Goal: Download file/media

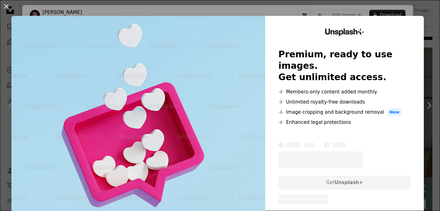
scroll to position [1, 0]
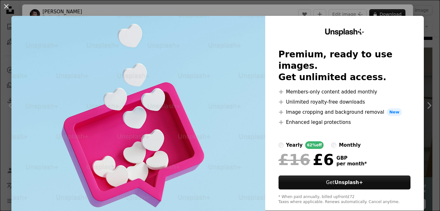
click at [381, 10] on div "An X shape Unsplash+ Premium, ready to use images. Get unlimited access. A plus…" at bounding box center [220, 105] width 440 height 211
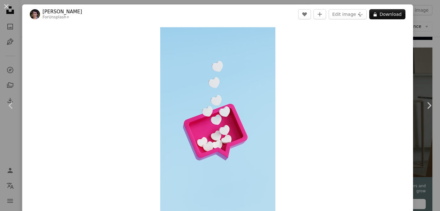
click at [432, 25] on div "An X shape Chevron left Chevron right [PERSON_NAME] For Unsplash+ A heart A plu…" at bounding box center [220, 105] width 440 height 211
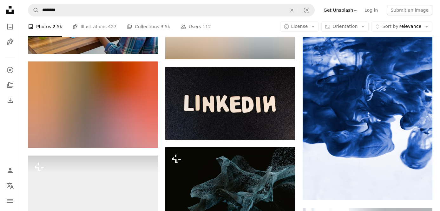
scroll to position [3397, 0]
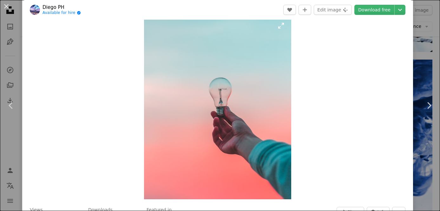
scroll to position [13, 0]
click at [423, 43] on div "An X shape Chevron left Chevron right Diego PH Available for hire A checkmark i…" at bounding box center [220, 105] width 440 height 211
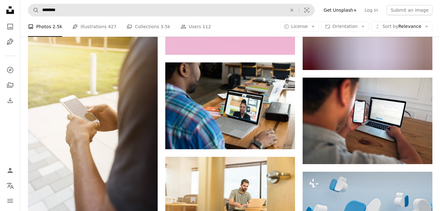
scroll to position [4737, 0]
